Goal: Transaction & Acquisition: Purchase product/service

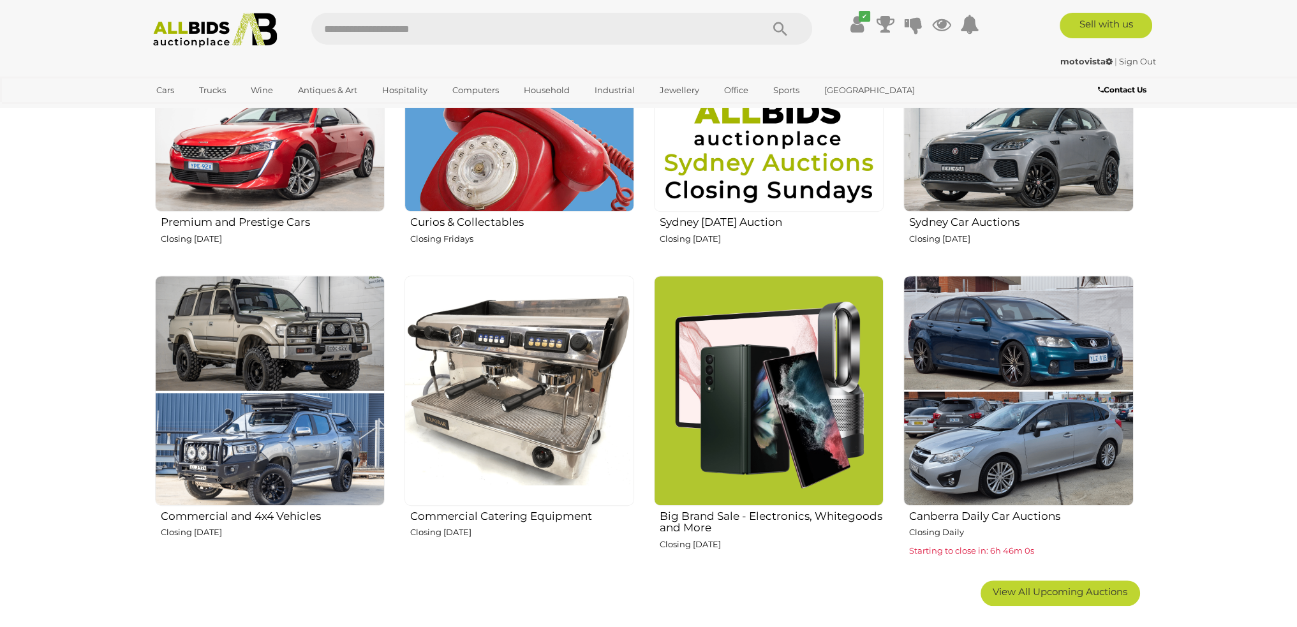
scroll to position [638, 0]
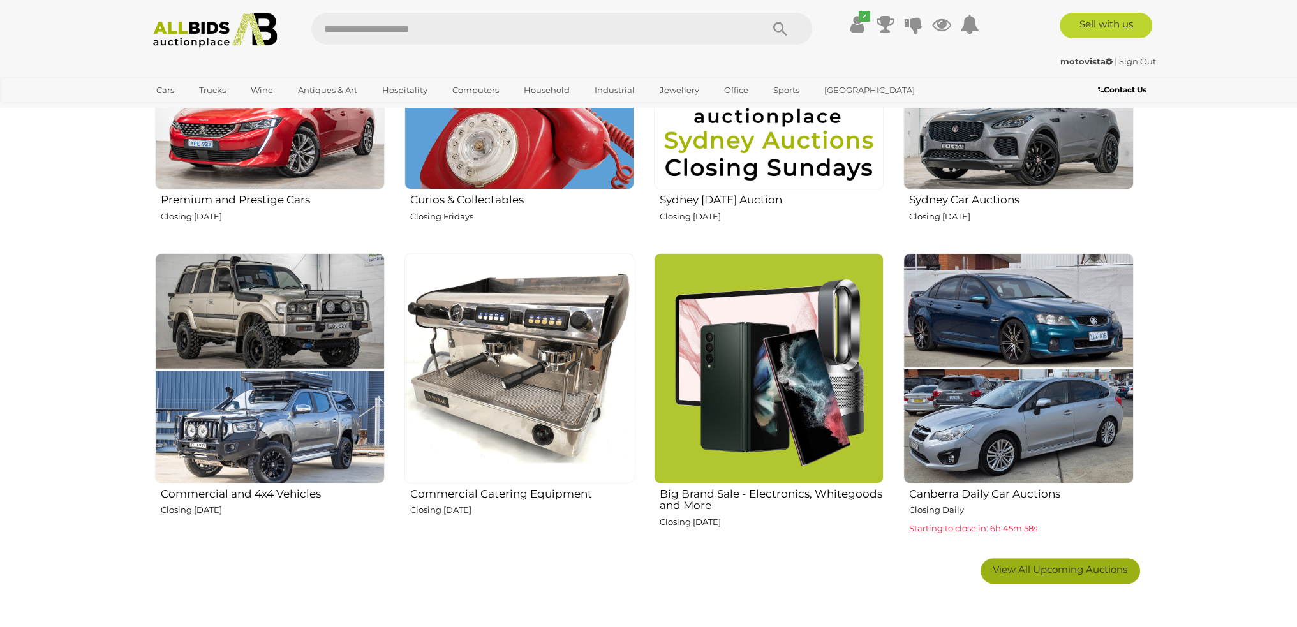
click at [1029, 568] on span "View All Upcoming Auctions" at bounding box center [1059, 569] width 135 height 12
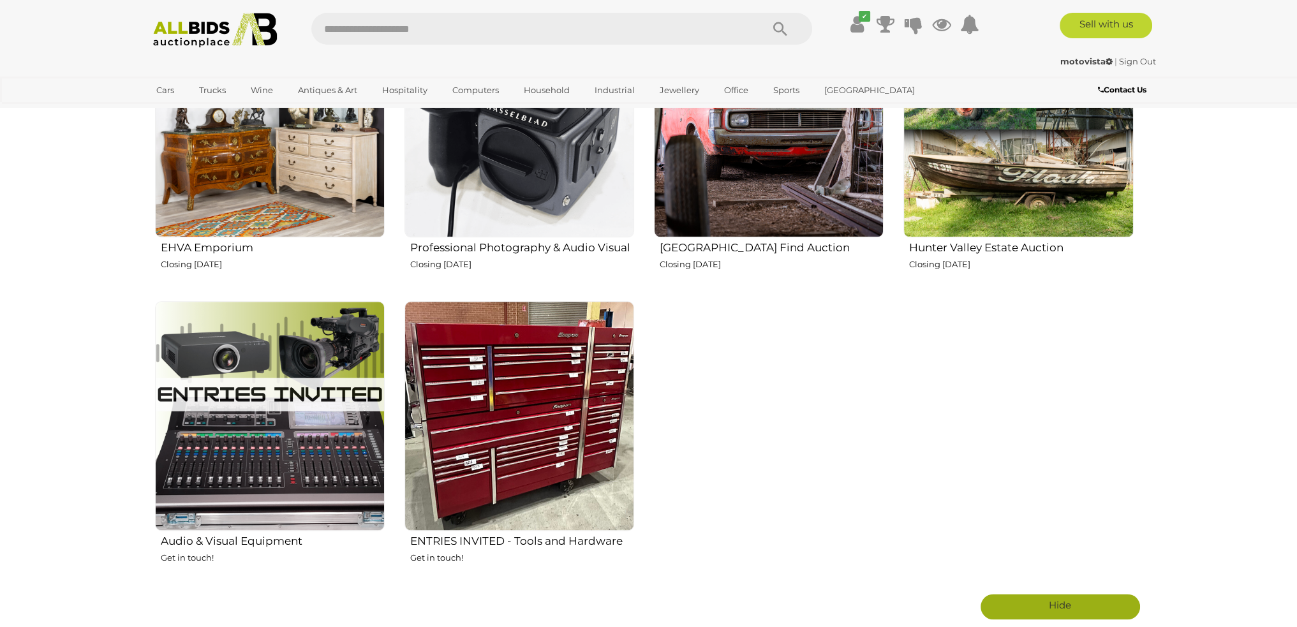
scroll to position [2105, 0]
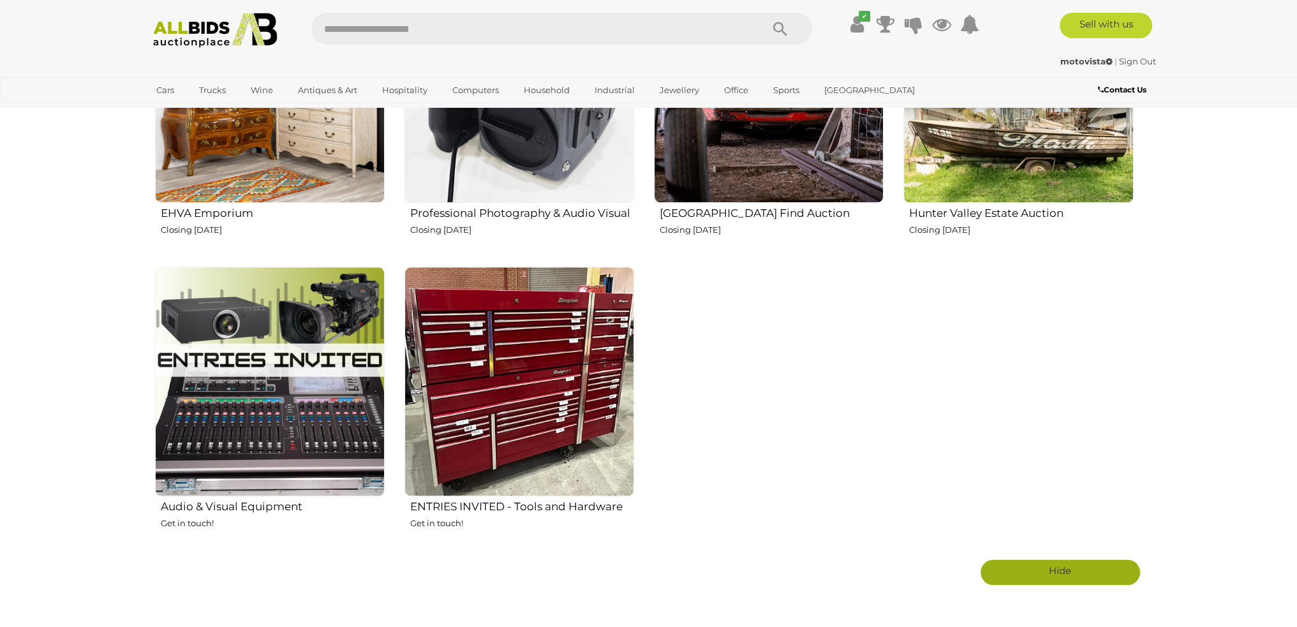
click at [793, 176] on img at bounding box center [769, 88] width 230 height 230
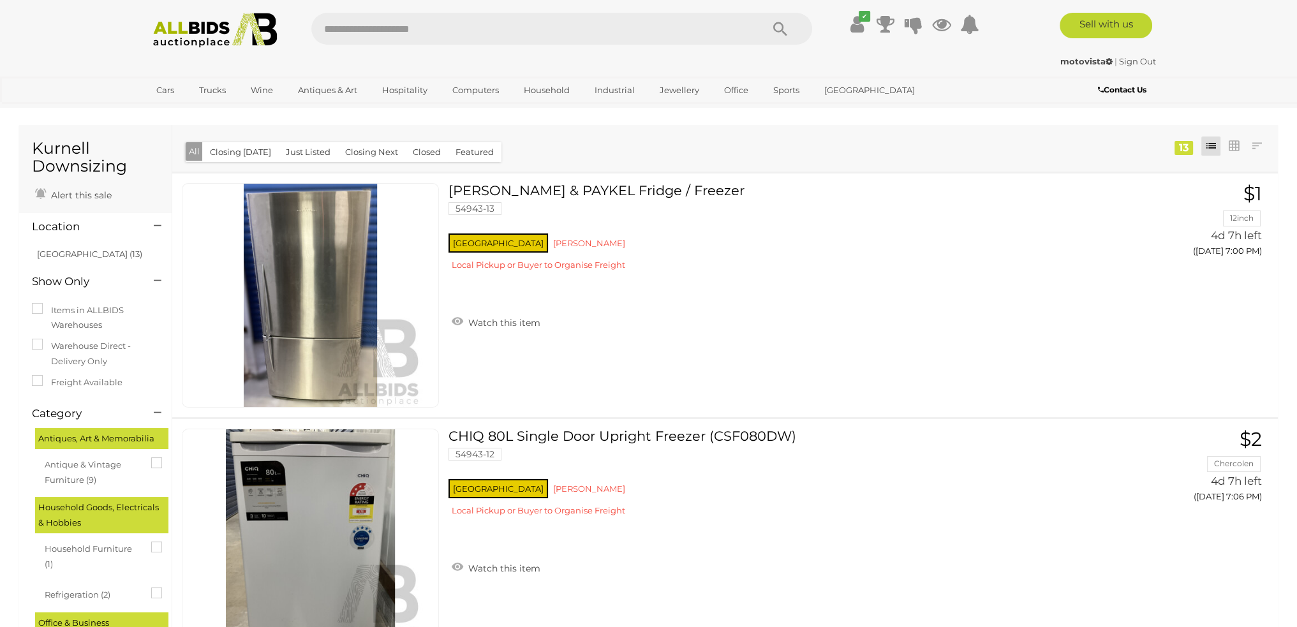
click at [165, 48] on div "✔ Track & Trace" at bounding box center [648, 25] width 1297 height 51
click at [173, 33] on img at bounding box center [215, 30] width 138 height 35
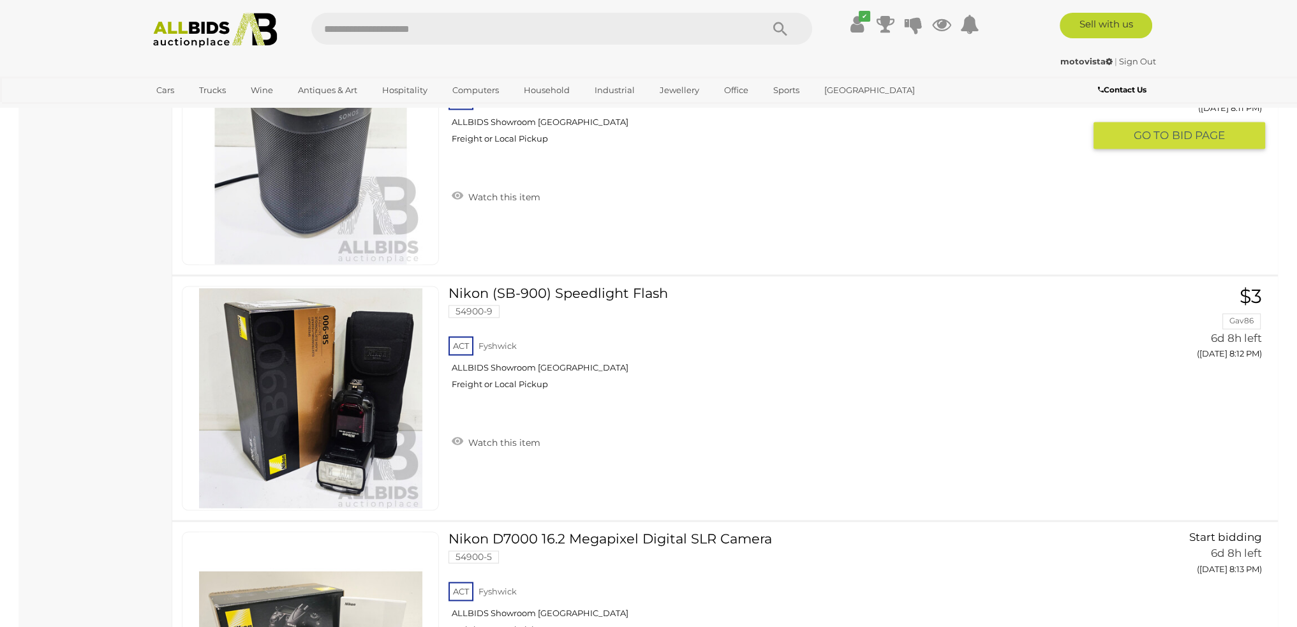
scroll to position [9185, 0]
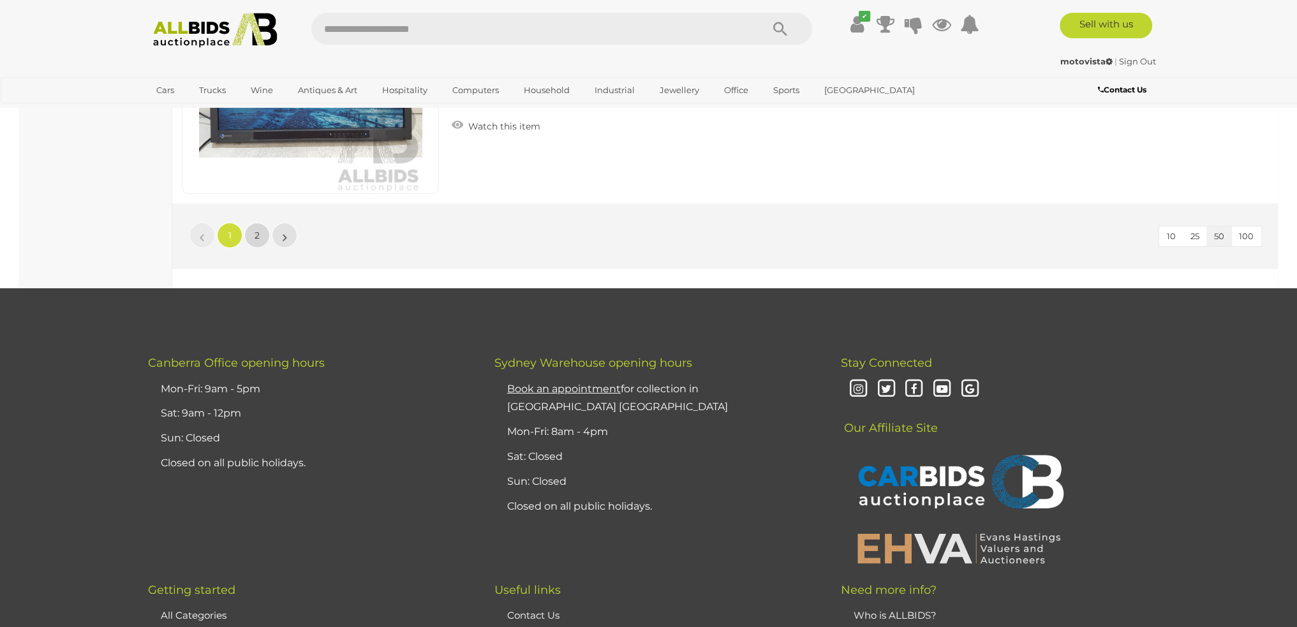
click at [260, 223] on link "2" at bounding box center [257, 236] width 26 height 26
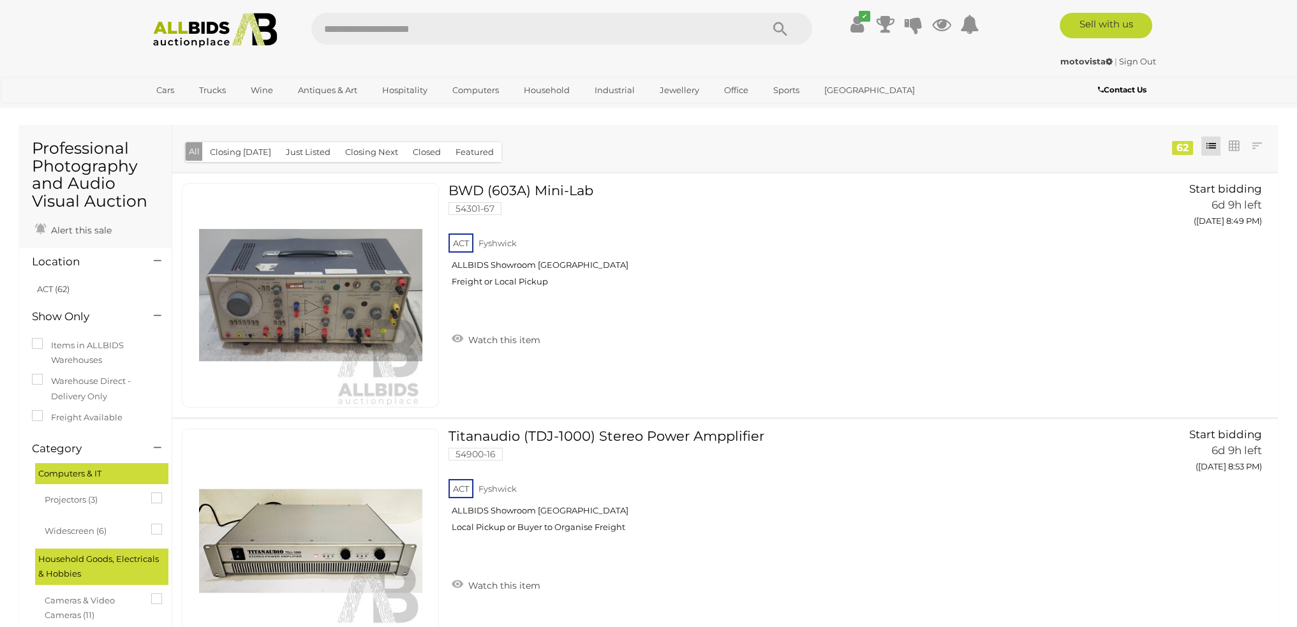
click at [360, 29] on input "text" at bounding box center [530, 29] width 438 height 32
type input "******"
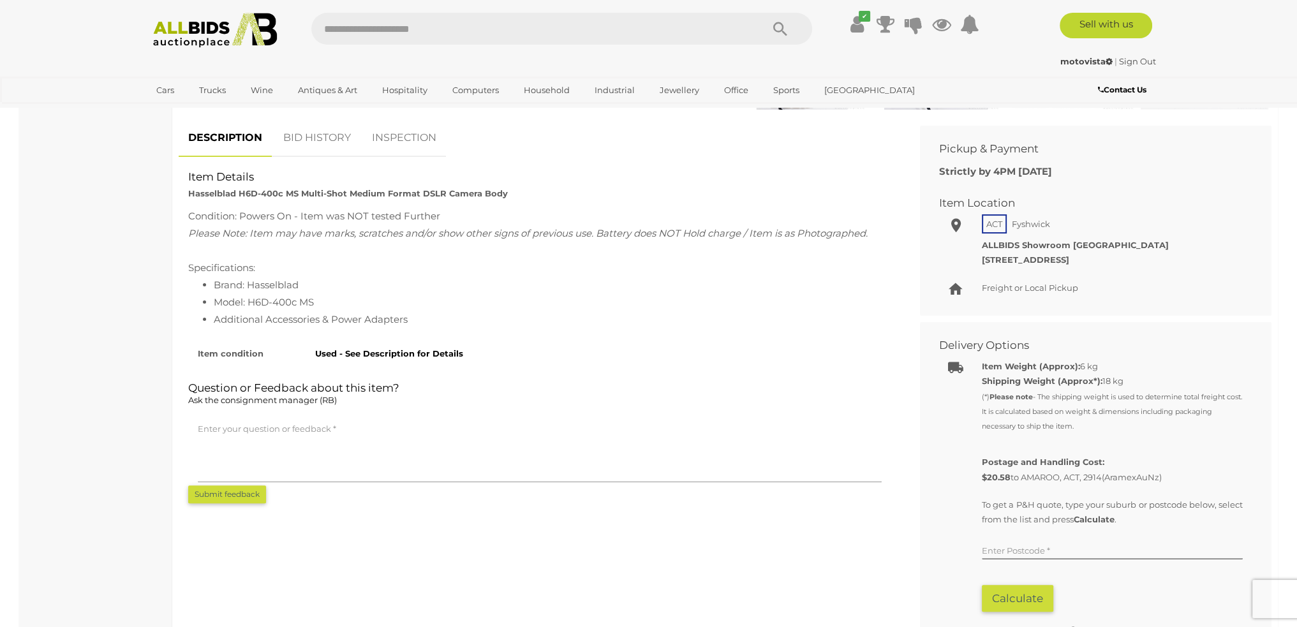
scroll to position [446, 0]
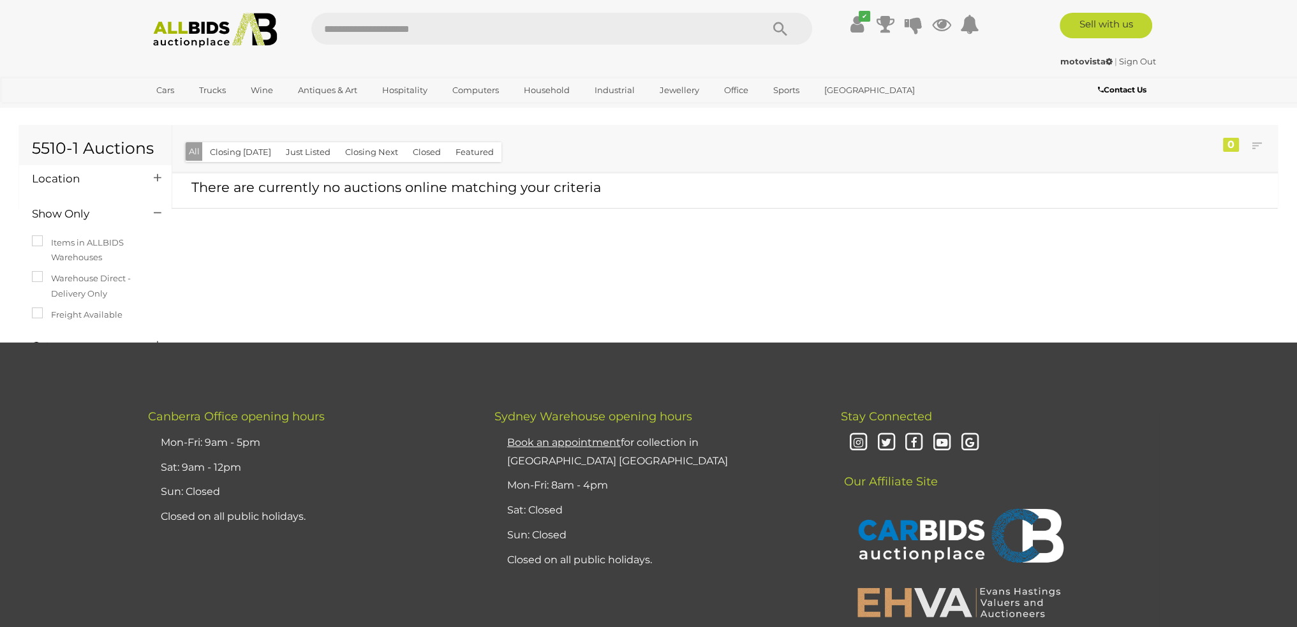
click at [345, 25] on input "text" at bounding box center [530, 29] width 438 height 32
type input "*******"
click at [349, 25] on input "text" at bounding box center [530, 29] width 438 height 32
click at [454, 596] on div "Canberra Office opening hours Mon-Fri: 9am - 5pm Sat: 9am - 12pm Sun: Closed Cl…" at bounding box center [649, 523] width 1040 height 226
click at [389, 273] on div "55110-1 Auctions Location" at bounding box center [649, 232] width 1278 height 219
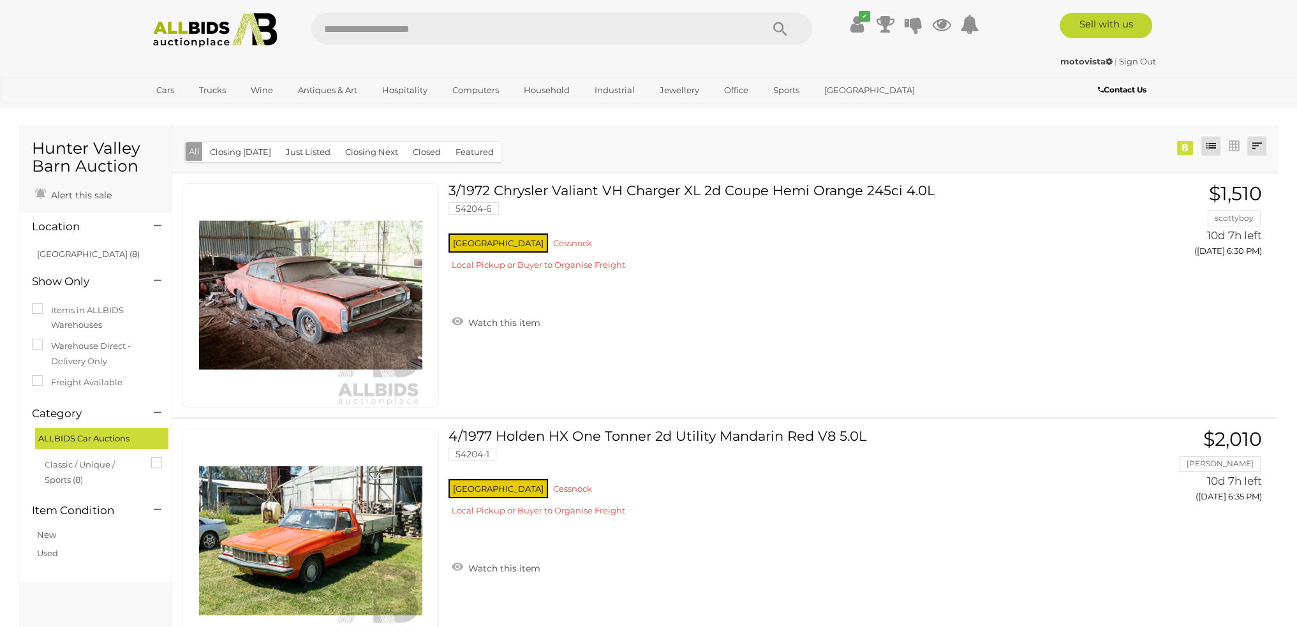
click at [1253, 142] on link at bounding box center [1256, 145] width 19 height 19
click at [1250, 248] on link "Highest Bid" at bounding box center [1172, 238] width 190 height 22
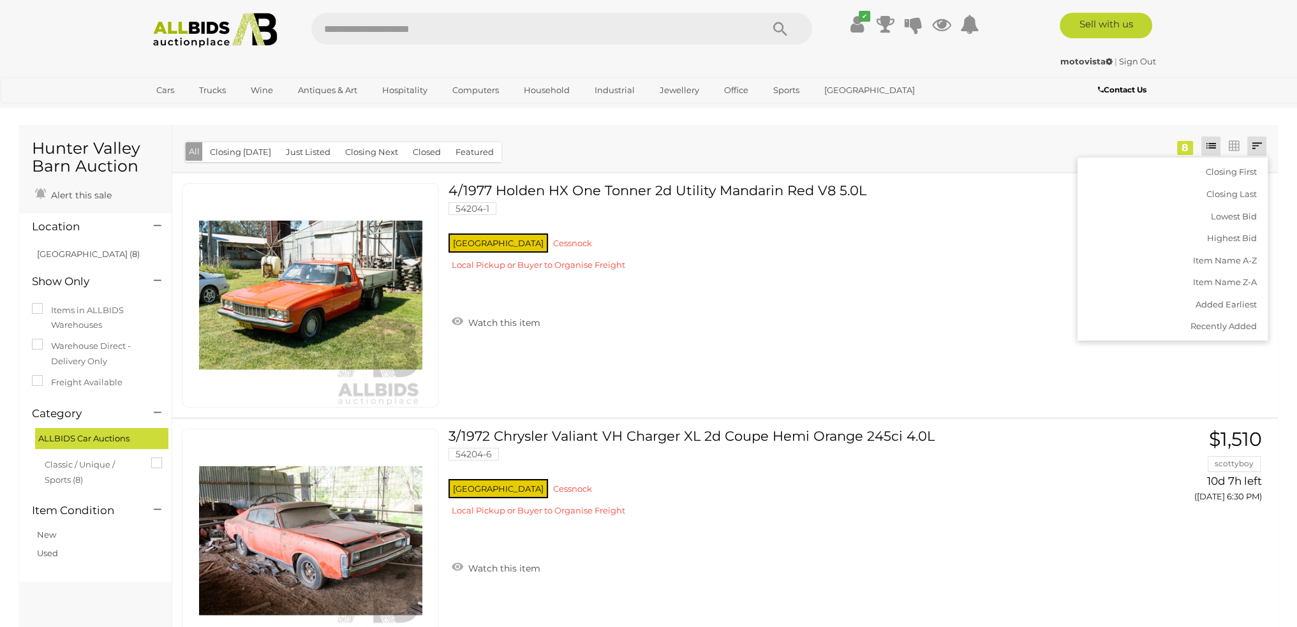
click at [1088, 107] on div "✔ Current Bids" at bounding box center [648, 54] width 1297 height 108
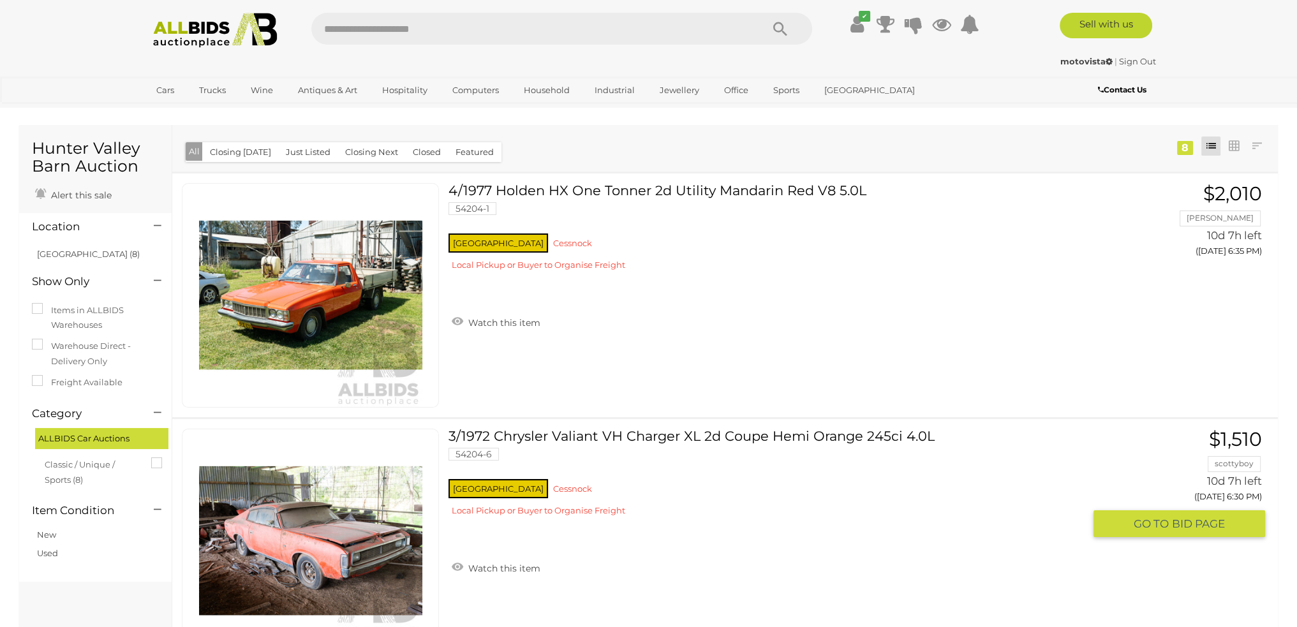
click at [1005, 484] on div "NSW Cessnock Local Pickup or Buyer to Organise Freight" at bounding box center [765, 500] width 635 height 49
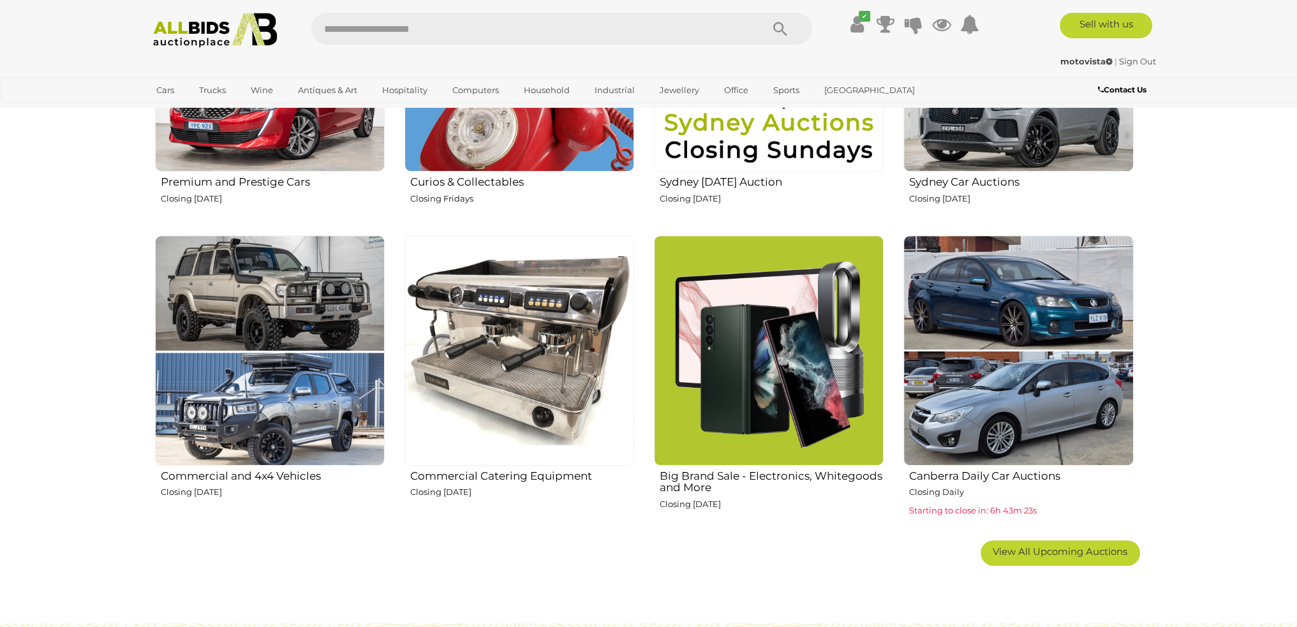
scroll to position [829, 0]
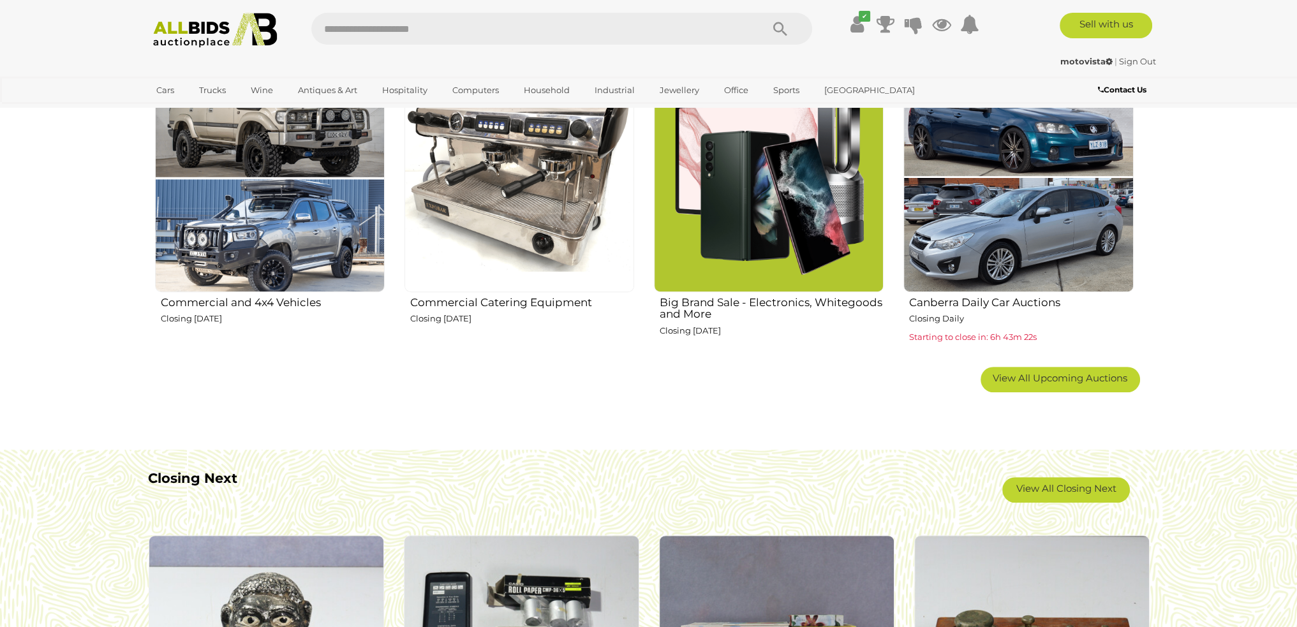
click at [1010, 381] on span "View All Upcoming Auctions" at bounding box center [1059, 378] width 135 height 12
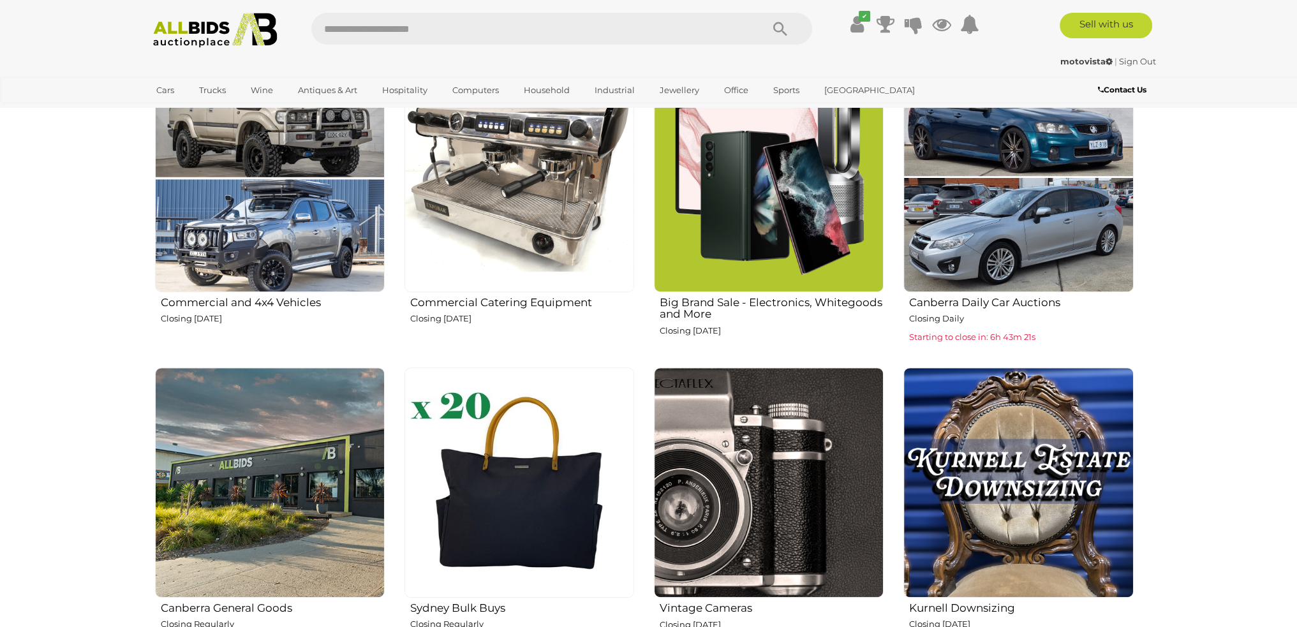
scroll to position [1148, 0]
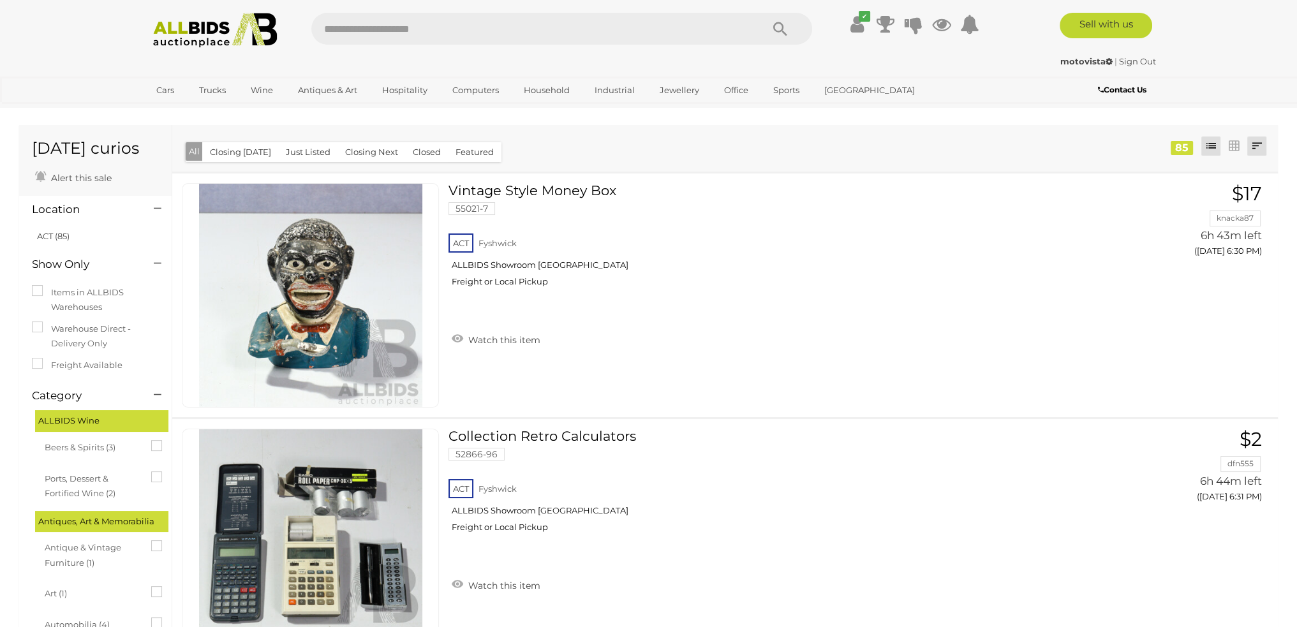
drag, startPoint x: 1264, startPoint y: 142, endPoint x: 1263, endPoint y: 149, distance: 6.5
click at [1264, 142] on link at bounding box center [1256, 145] width 19 height 19
drag, startPoint x: 1240, startPoint y: 221, endPoint x: 1239, endPoint y: 232, distance: 11.5
click at [1239, 232] on ul "Closing First Closing Last Lowest Bid Highest Bid Item Name A-Z Item Name Z-A A…" at bounding box center [1172, 249] width 191 height 184
click at [1239, 232] on link "Highest Bid" at bounding box center [1172, 238] width 190 height 22
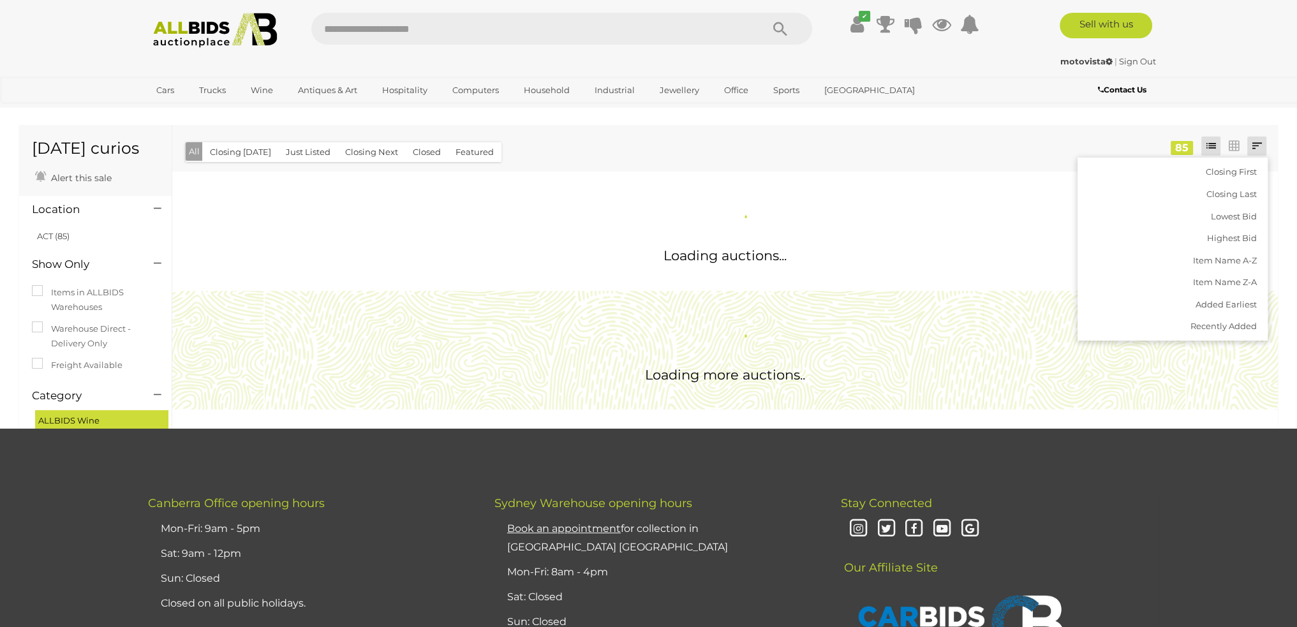
click at [980, 128] on div "Closing First Closing Last Lowest Bid Highest Bid Item Name A-Z Item Name Z-A A…" at bounding box center [724, 148] width 1105 height 47
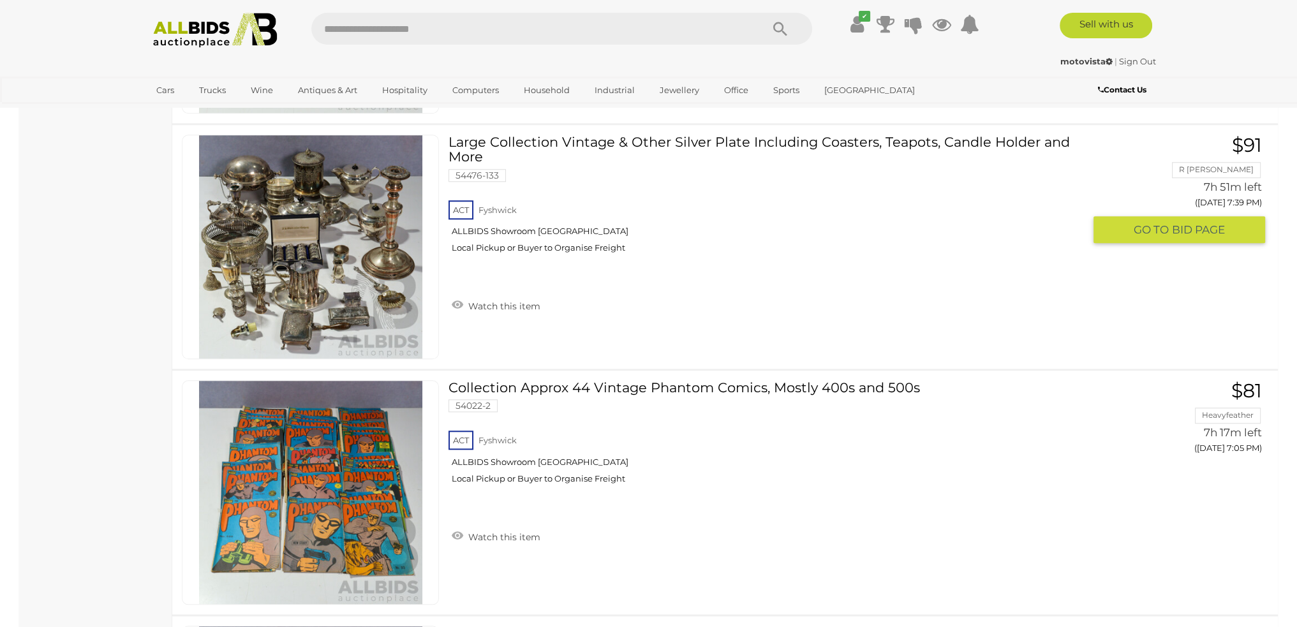
scroll to position [1467, 0]
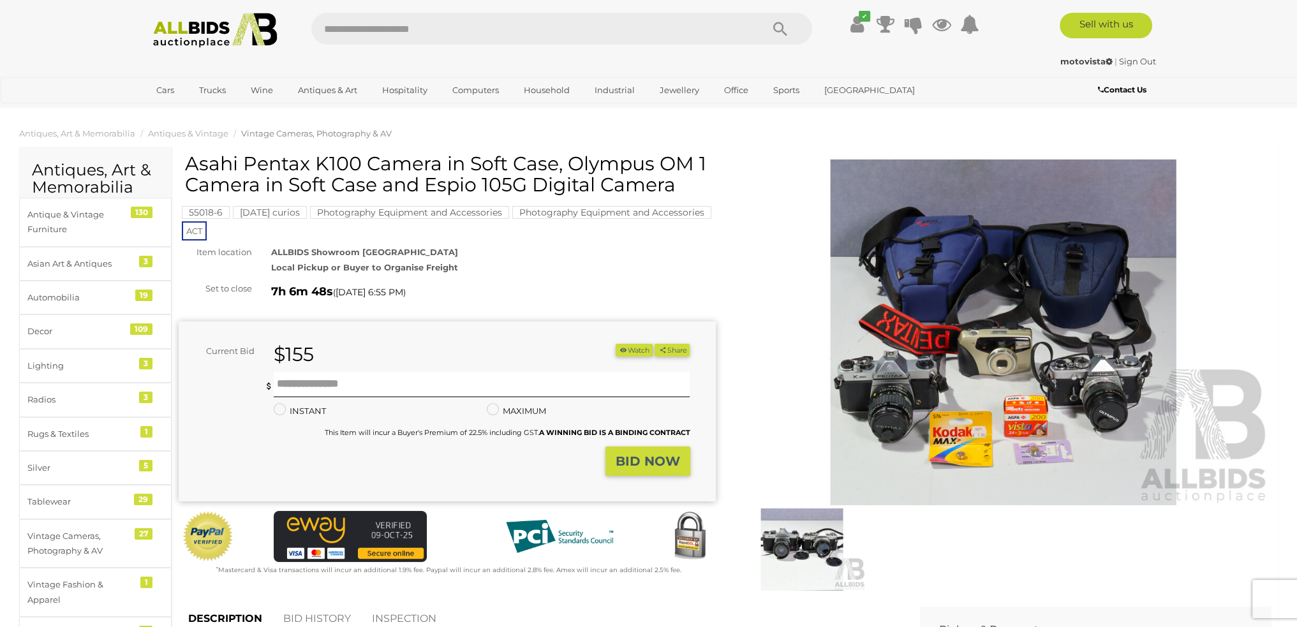
click at [872, 237] on img at bounding box center [1003, 332] width 537 height 346
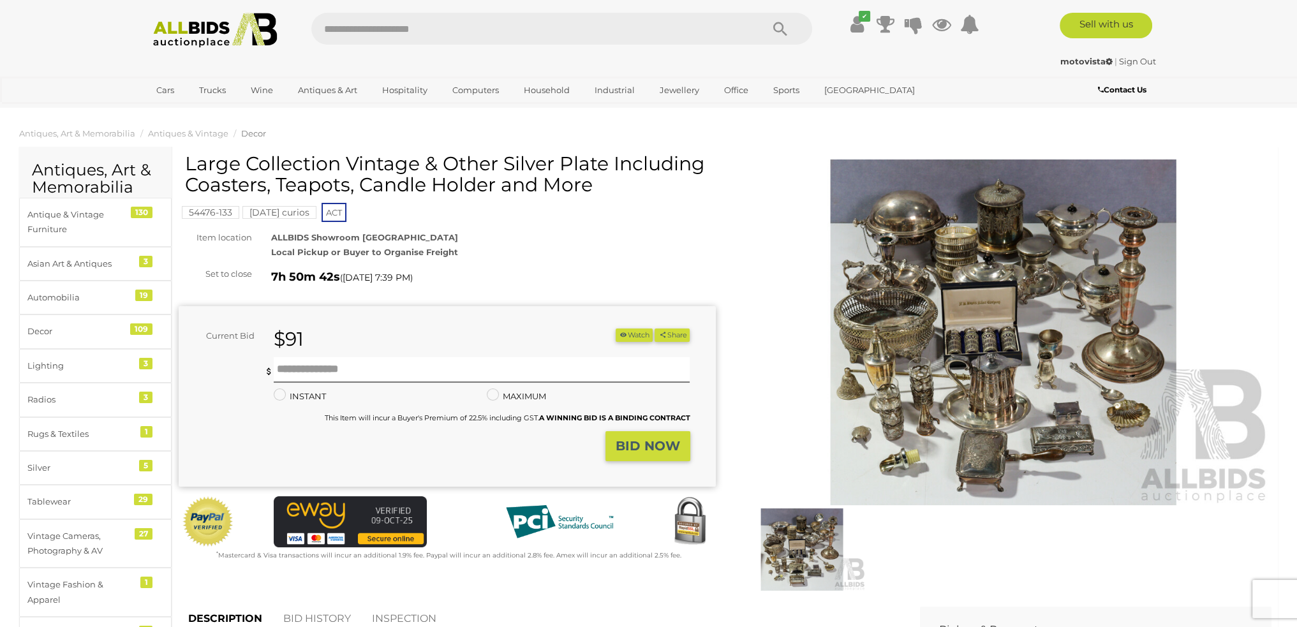
click at [922, 248] on img at bounding box center [1003, 332] width 537 height 346
